Goal: Transaction & Acquisition: Subscribe to service/newsletter

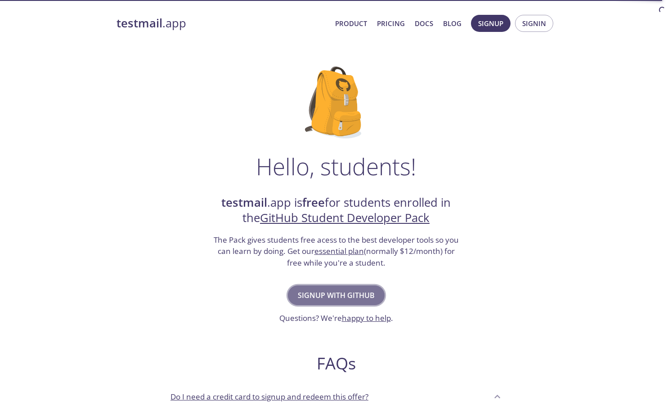
click at [340, 295] on span "Signup with GitHub" at bounding box center [336, 295] width 77 height 13
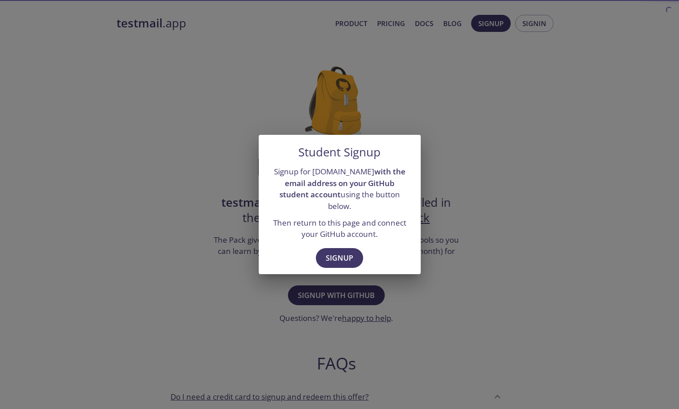
drag, startPoint x: 401, startPoint y: 243, endPoint x: 374, endPoint y: 248, distance: 27.5
click at [374, 248] on div "Signup" at bounding box center [340, 259] width 162 height 31
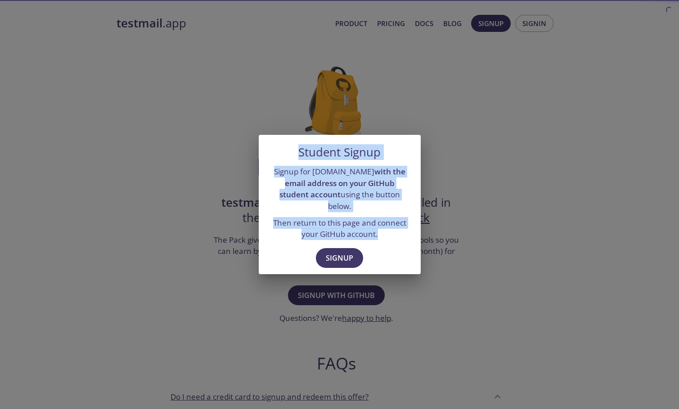
drag, startPoint x: 391, startPoint y: 226, endPoint x: 255, endPoint y: 149, distance: 156.9
click at [255, 149] on div "Student Signup Signup for [DOMAIN_NAME] with the email address on your GitHub s…" at bounding box center [339, 204] width 679 height 409
copy div "Student Signup Signup for [DOMAIN_NAME] with the email address on your GitHub s…"
click at [406, 158] on div "Student Signup" at bounding box center [340, 149] width 162 height 28
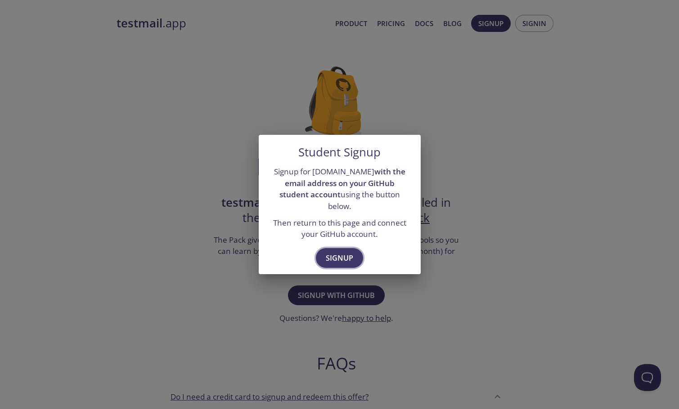
click at [348, 252] on span "Signup" at bounding box center [339, 258] width 27 height 13
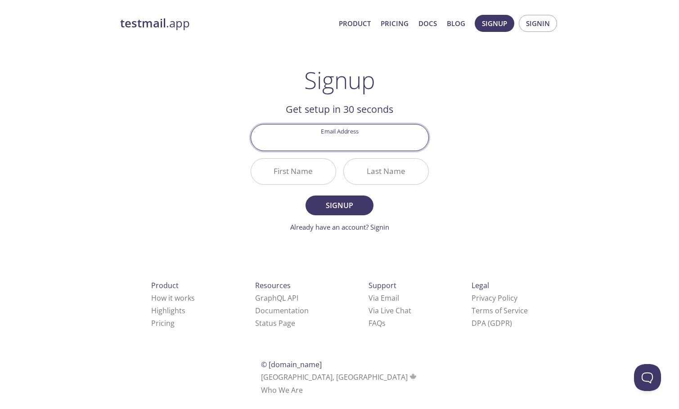
click at [342, 146] on input "Email Address" at bounding box center [339, 138] width 177 height 26
type input "h"
type input "[EMAIL_ADDRESS][DOMAIN_NAME]"
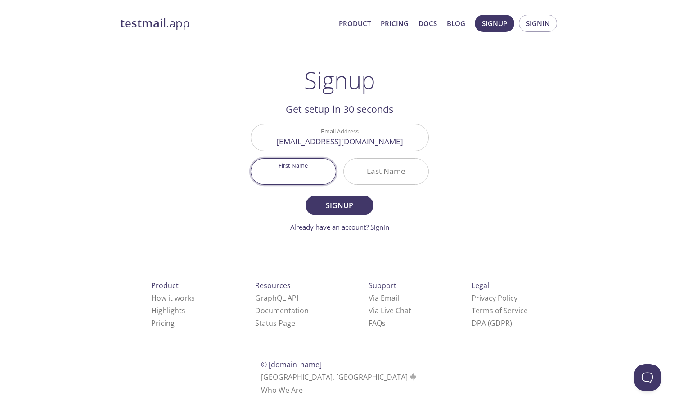
click at [306, 174] on input "First Name" at bounding box center [293, 172] width 85 height 26
type input "[PERSON_NAME]"
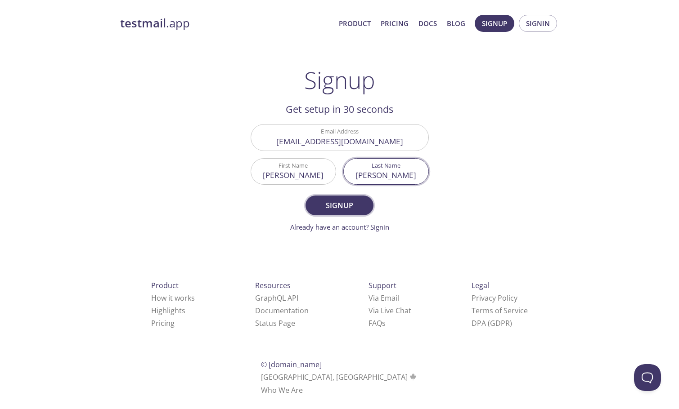
type input "[PERSON_NAME]"
click at [334, 206] on span "Signup" at bounding box center [339, 205] width 48 height 13
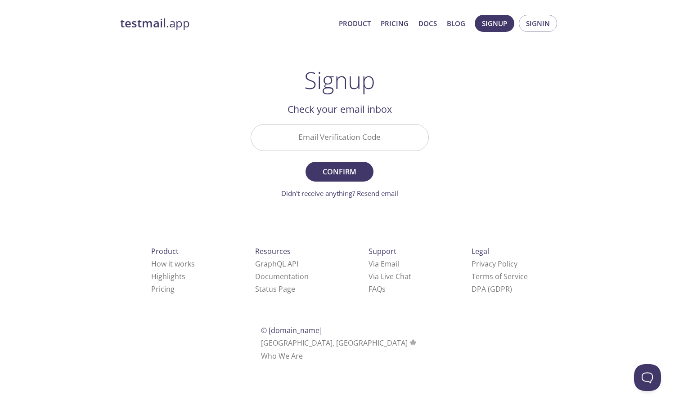
click at [352, 139] on input "Email Verification Code" at bounding box center [339, 138] width 177 height 26
click at [475, 127] on div "testmail .app Product Pricing Docs Blog Signup Signin Signup Get setup in 30 se…" at bounding box center [339, 198] width 461 height 379
click at [356, 192] on link "Didn't receive anything? Resend email" at bounding box center [339, 193] width 117 height 9
